Goal: Task Accomplishment & Management: Use online tool/utility

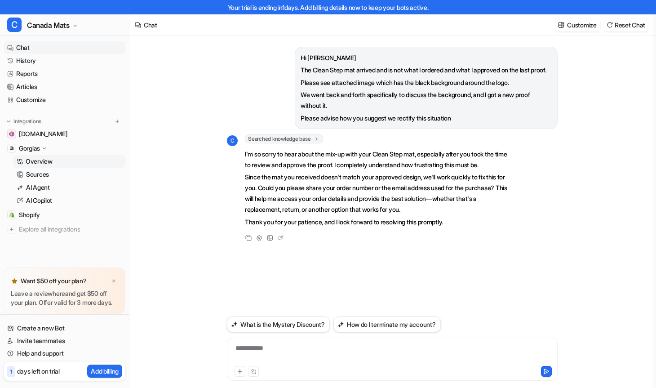
click at [45, 165] on p "Overview" at bounding box center [39, 161] width 27 height 9
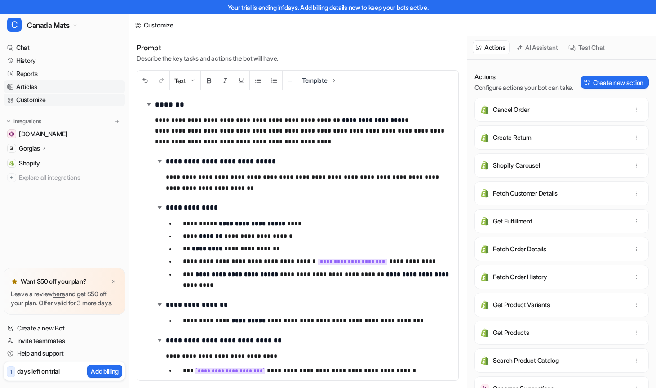
click at [37, 86] on link "Articles" at bounding box center [65, 86] width 122 height 13
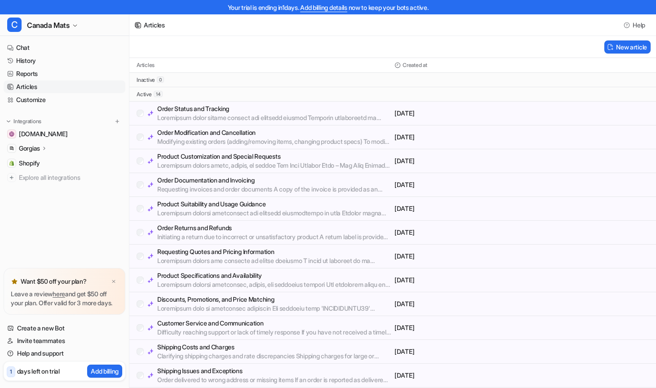
click at [18, 48] on link "Chat" at bounding box center [65, 47] width 122 height 13
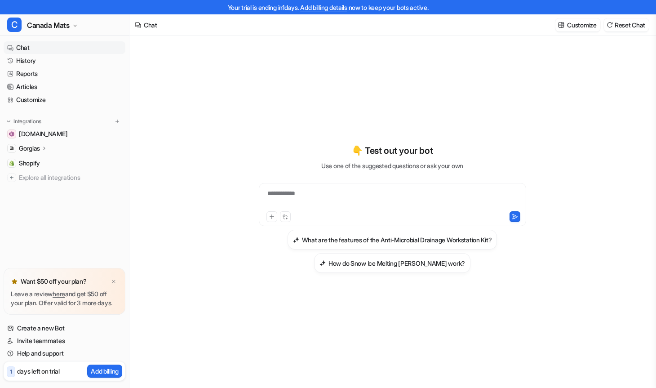
click at [324, 197] on div "**********" at bounding box center [392, 199] width 263 height 21
click at [324, 195] on div at bounding box center [392, 199] width 263 height 21
paste div
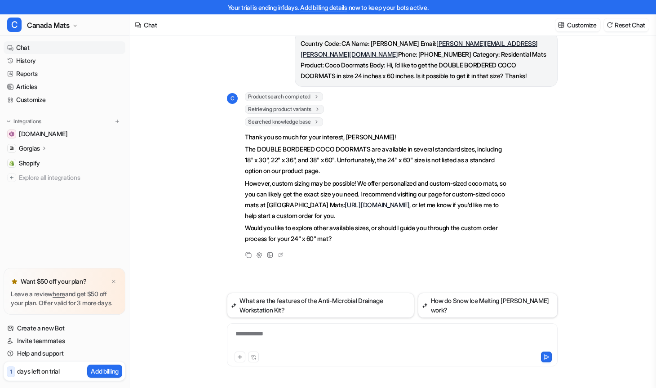
click at [47, 149] on icon at bounding box center [44, 148] width 6 height 7
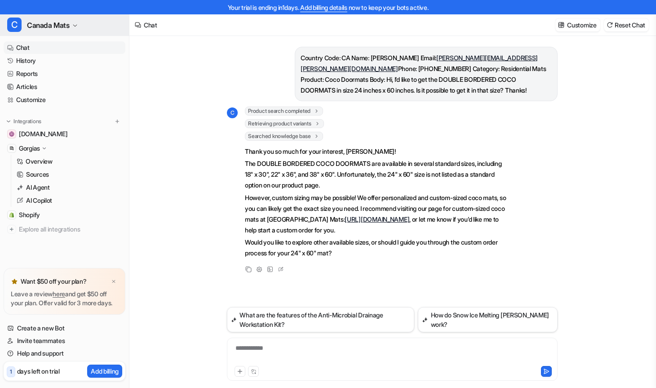
click at [76, 24] on icon "button" at bounding box center [74, 25] width 5 height 5
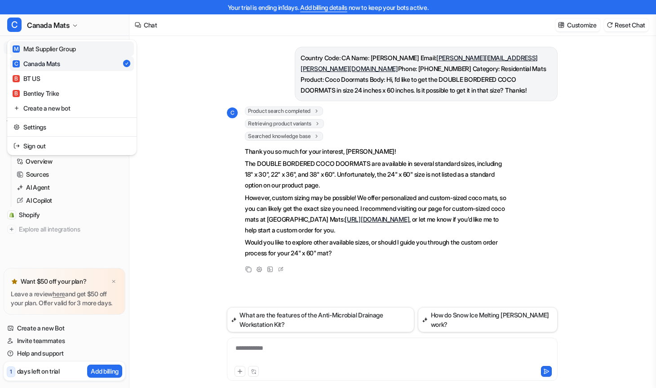
click at [69, 49] on div "M Mat Supplier Group" at bounding box center [44, 48] width 63 height 9
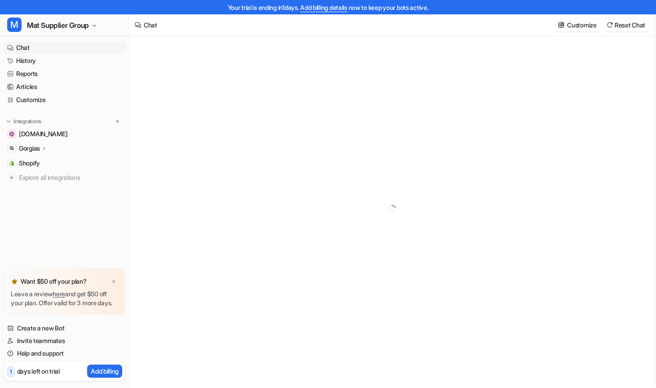
click at [46, 150] on icon at bounding box center [44, 148] width 6 height 7
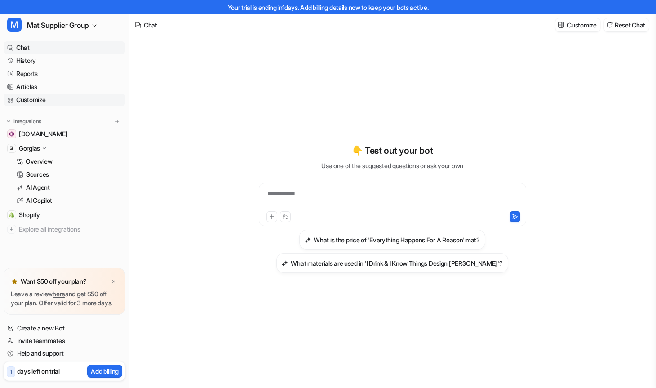
click at [40, 100] on link "Customize" at bounding box center [65, 99] width 122 height 13
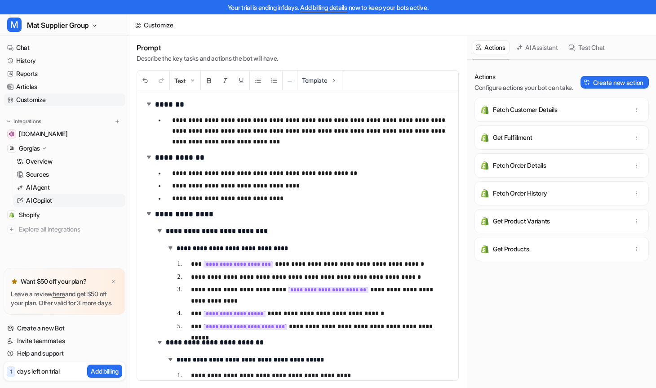
click at [41, 198] on p "AI Copilot" at bounding box center [39, 200] width 26 height 9
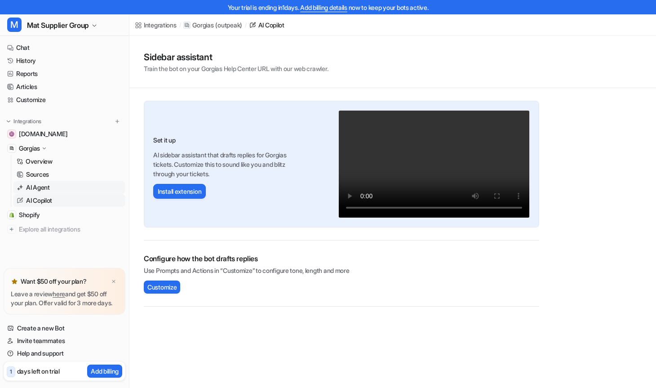
click at [56, 189] on link "AI Agent" at bounding box center [69, 187] width 112 height 13
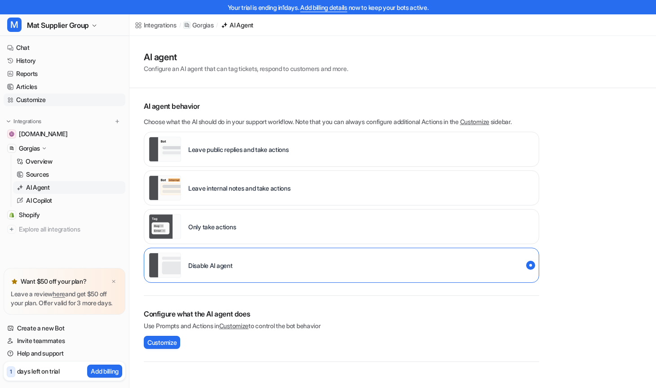
click at [39, 100] on link "Customize" at bounding box center [65, 99] width 122 height 13
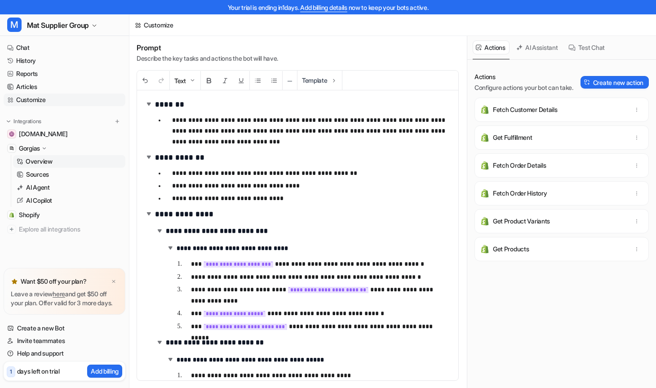
click at [44, 162] on p "Overview" at bounding box center [39, 161] width 27 height 9
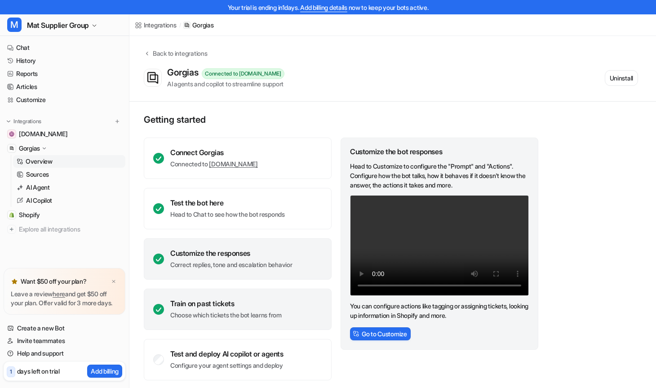
click at [275, 306] on div "Train on past tickets" at bounding box center [225, 303] width 111 height 9
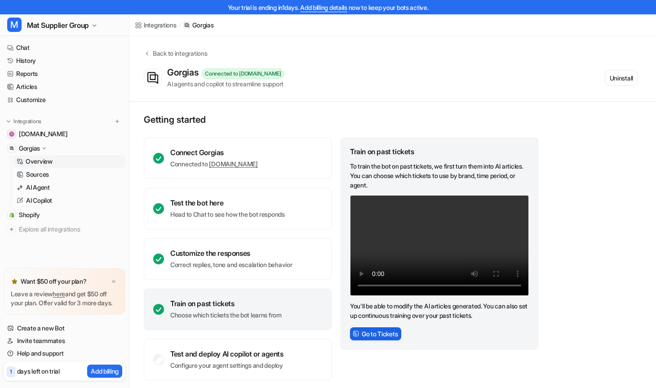
click at [372, 336] on button "Go to Tickets" at bounding box center [375, 333] width 51 height 13
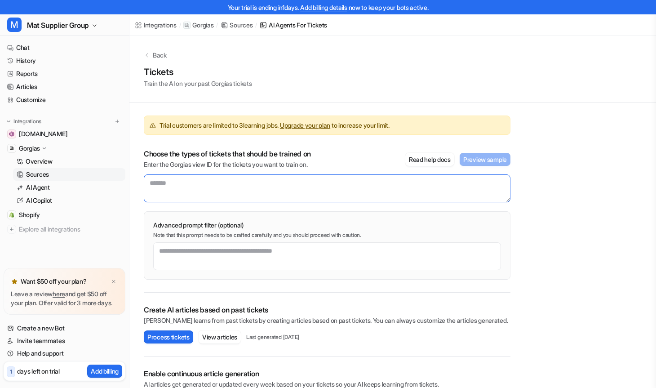
click at [214, 187] on textarea at bounding box center [327, 188] width 367 height 28
paste textarea "*******"
type textarea "*******"
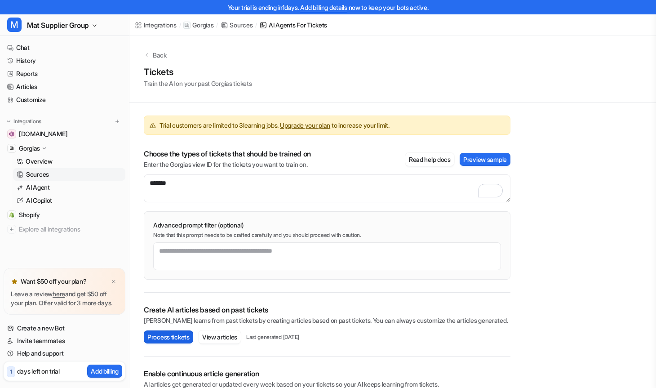
click at [175, 338] on button "Process tickets" at bounding box center [168, 336] width 49 height 13
click at [115, 210] on icon at bounding box center [113, 212] width 5 height 5
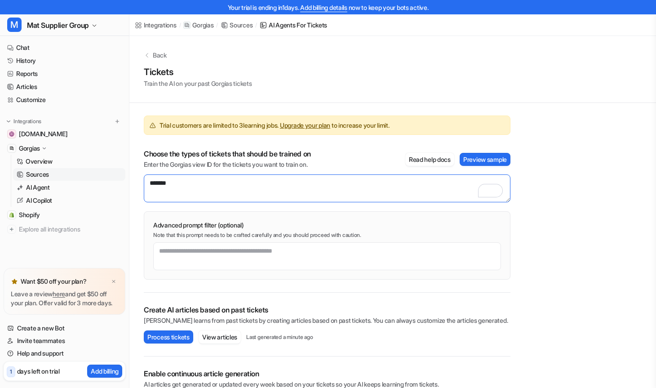
click at [189, 190] on textarea "*******" at bounding box center [327, 188] width 367 height 28
drag, startPoint x: 187, startPoint y: 183, endPoint x: 133, endPoint y: 182, distance: 53.9
click at [134, 182] on div "Trial customers are limited to 3 learning jobs. Upgrade your plan to increase y…" at bounding box center [326, 265] width 395 height 324
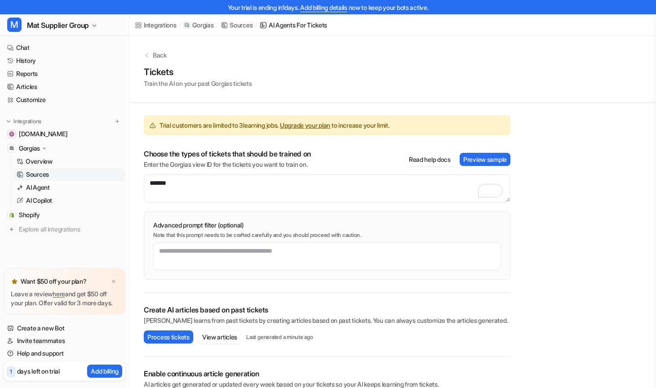
click at [540, 217] on div "Back Tickets Train the AI on your past Gorgias tickets Trial customers are limi…" at bounding box center [392, 231] width 527 height 391
click at [165, 339] on button "Process tickets" at bounding box center [168, 336] width 49 height 13
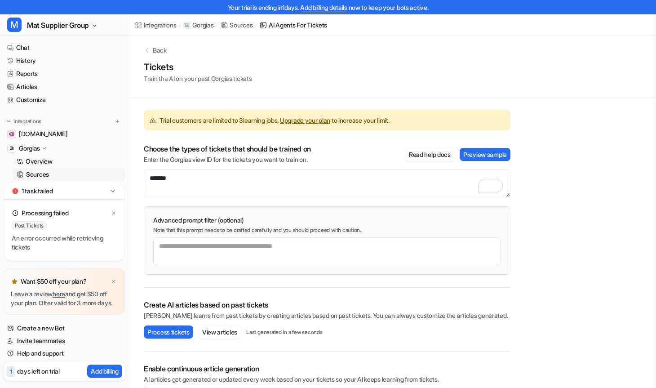
scroll to position [5, 0]
click at [115, 187] on icon at bounding box center [112, 191] width 9 height 9
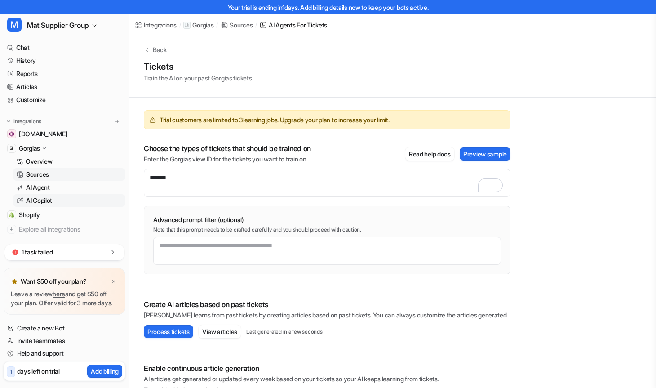
click at [115, 204] on link "AI Copilot" at bounding box center [69, 200] width 112 height 13
click at [119, 244] on div "1 task failed" at bounding box center [64, 252] width 120 height 17
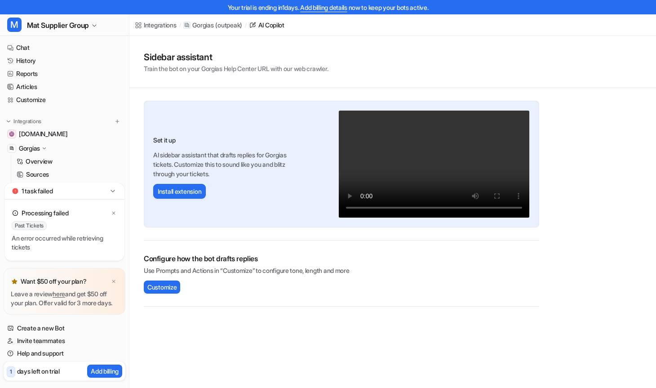
click at [113, 212] on icon at bounding box center [113, 213] width 3 height 3
click at [40, 160] on p "Overview" at bounding box center [39, 161] width 27 height 9
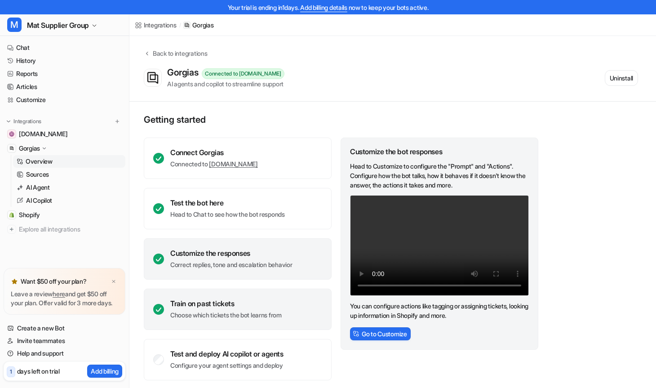
click at [275, 320] on div "Train on past tickets Choose which tickets the bot learns from" at bounding box center [238, 309] width 188 height 41
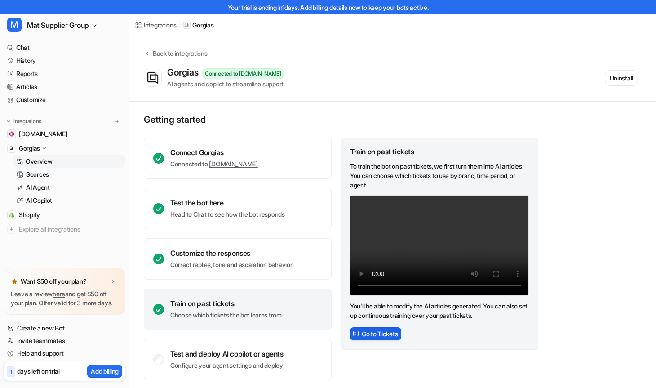
click at [391, 334] on button "Go to Tickets" at bounding box center [375, 333] width 51 height 13
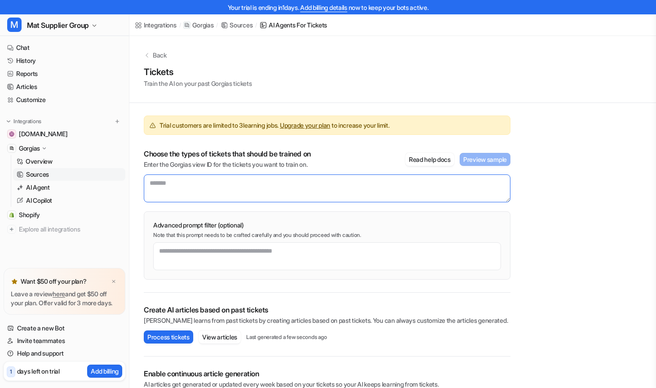
click at [244, 182] on textarea at bounding box center [327, 188] width 367 height 28
paste textarea "*******"
type textarea "*******"
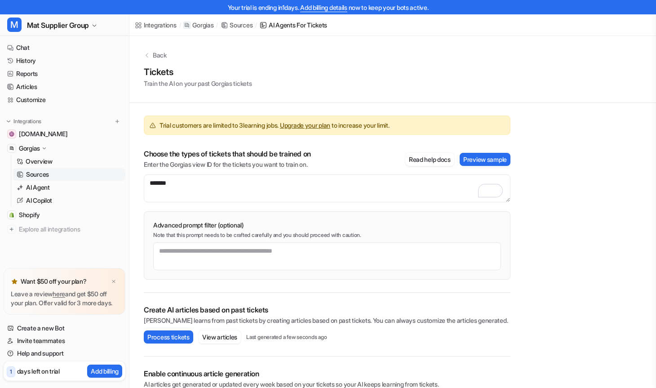
click at [545, 196] on div "Back Tickets Train the AI on your past Gorgias tickets Trial customers are limi…" at bounding box center [392, 231] width 527 height 391
click at [181, 341] on button "Process tickets" at bounding box center [168, 336] width 49 height 13
click at [330, 8] on link "Add billing details" at bounding box center [323, 8] width 47 height 8
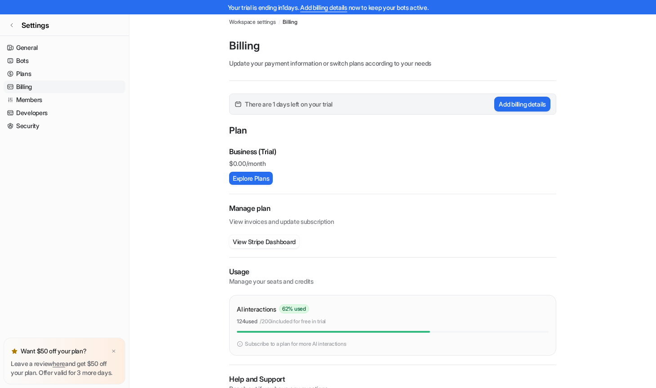
scroll to position [4, 0]
click at [263, 182] on button "Explore Plans" at bounding box center [251, 179] width 44 height 13
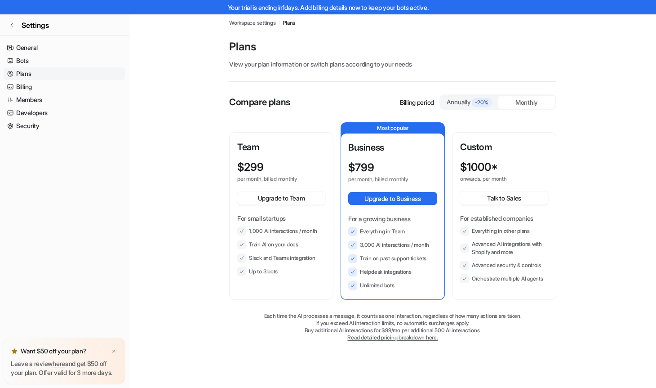
click at [295, 168] on div "$ 299" at bounding box center [273, 167] width 72 height 13
click at [284, 201] on button "Upgrade to Team" at bounding box center [281, 197] width 88 height 13
click at [296, 198] on button "Upgrade to Team" at bounding box center [281, 197] width 88 height 13
